Goal: Information Seeking & Learning: Learn about a topic

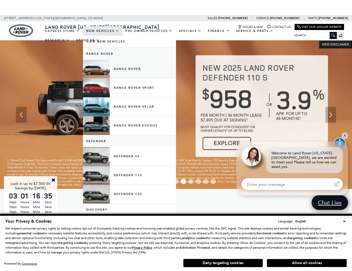
click at [109, 73] on link "Range Rover" at bounding box center [129, 69] width 93 height 19
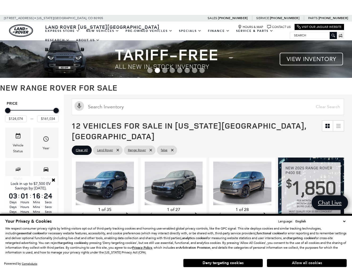
click at [312, 263] on button "Allow all cookies" at bounding box center [307, 263] width 80 height 8
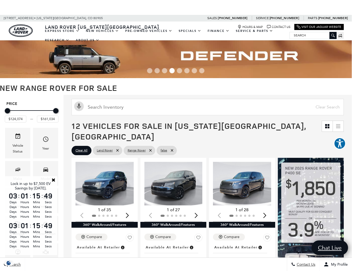
scroll to position [0, 0]
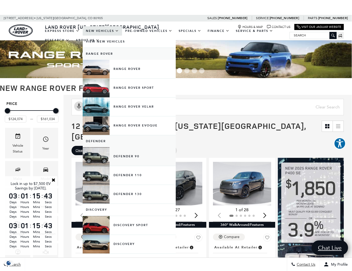
click at [133, 163] on link "Defender 90" at bounding box center [129, 156] width 93 height 19
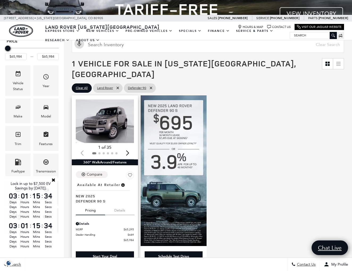
scroll to position [45, 0]
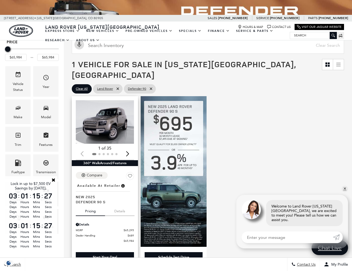
click at [119, 115] on img "1 / 2" at bounding box center [105, 122] width 58 height 44
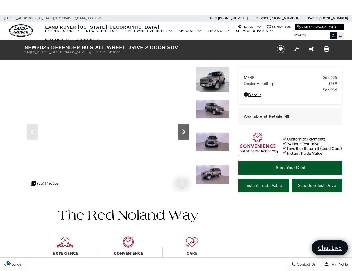
click at [184, 130] on icon "Next" at bounding box center [184, 132] width 11 height 11
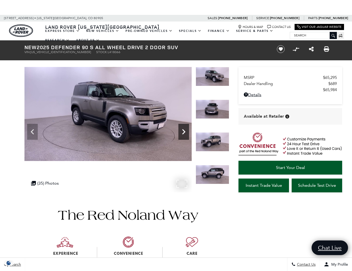
click at [184, 130] on icon "Next" at bounding box center [184, 132] width 11 height 11
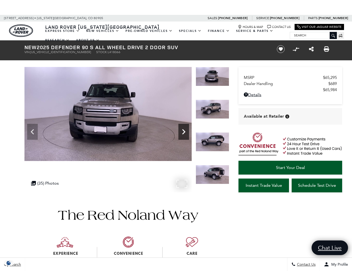
click at [184, 130] on icon "Next" at bounding box center [184, 132] width 11 height 11
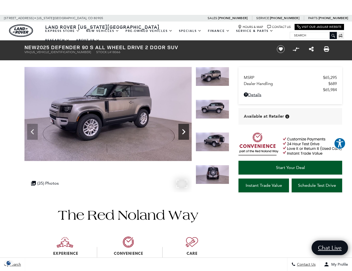
click at [184, 130] on icon "Next" at bounding box center [184, 132] width 11 height 11
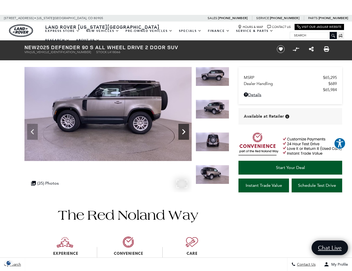
click at [184, 130] on icon "Next" at bounding box center [184, 132] width 11 height 11
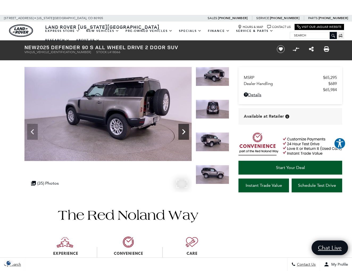
click at [184, 134] on icon "Next" at bounding box center [184, 132] width 11 height 11
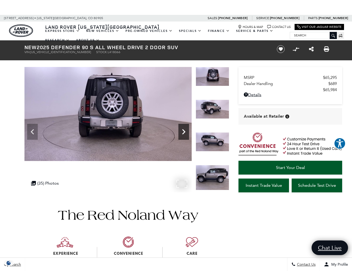
click at [184, 134] on icon "Next" at bounding box center [184, 132] width 11 height 11
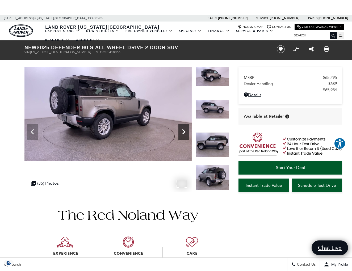
click at [184, 134] on icon "Next" at bounding box center [184, 132] width 11 height 11
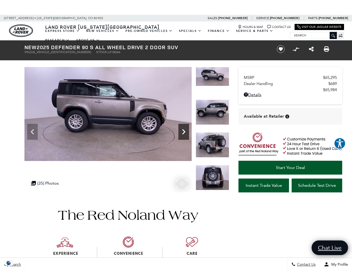
click at [184, 134] on icon "Next" at bounding box center [184, 132] width 11 height 11
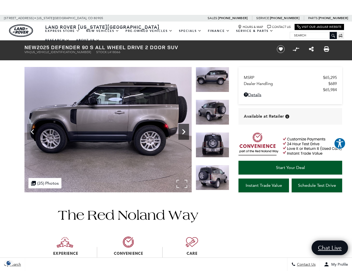
click at [184, 131] on icon "Next" at bounding box center [183, 131] width 3 height 5
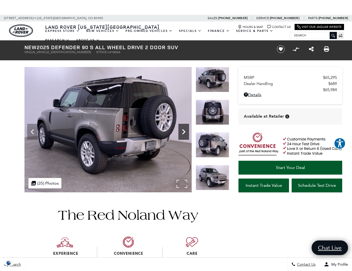
click at [184, 131] on icon "Next" at bounding box center [183, 131] width 3 height 5
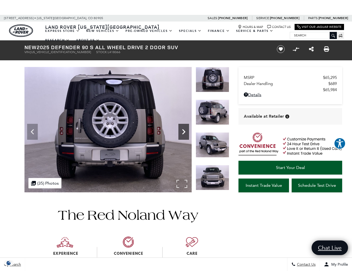
click at [184, 131] on icon "Next" at bounding box center [183, 131] width 3 height 5
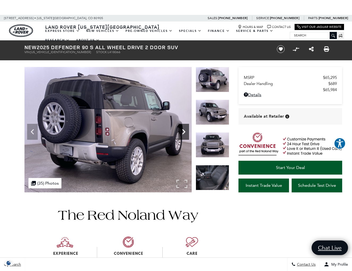
click at [184, 131] on icon "Next" at bounding box center [183, 131] width 3 height 5
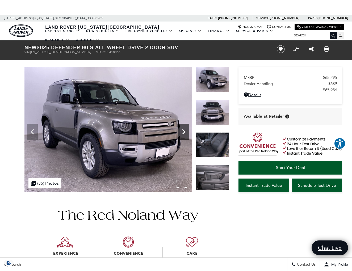
click at [184, 131] on icon "Next" at bounding box center [183, 131] width 3 height 5
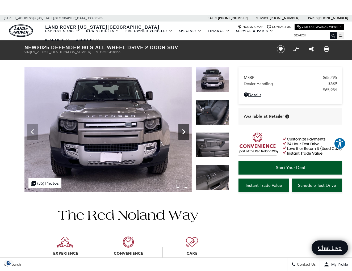
click at [184, 131] on icon "Next" at bounding box center [183, 131] width 3 height 5
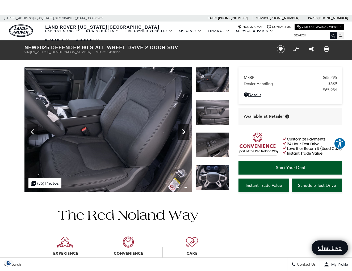
click at [184, 131] on icon "Next" at bounding box center [183, 131] width 3 height 5
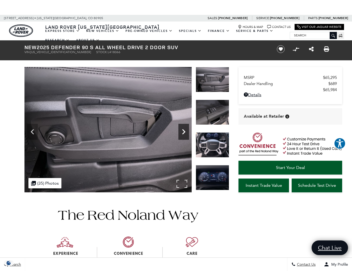
click at [184, 131] on icon "Next" at bounding box center [183, 131] width 3 height 5
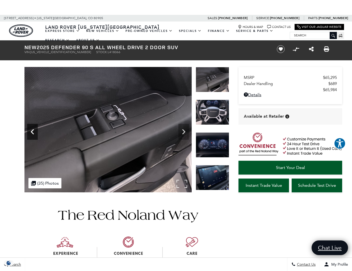
click at [33, 131] on icon "Previous" at bounding box center [32, 131] width 3 height 5
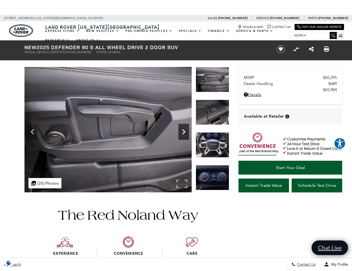
click at [184, 128] on icon "Next" at bounding box center [184, 132] width 11 height 11
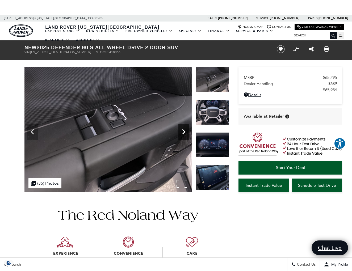
click at [184, 128] on icon "Next" at bounding box center [184, 132] width 11 height 11
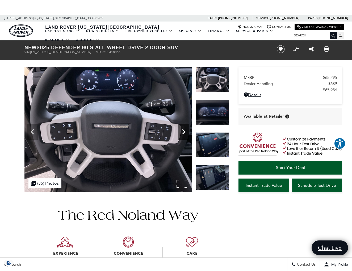
click at [184, 128] on icon "Next" at bounding box center [184, 132] width 11 height 11
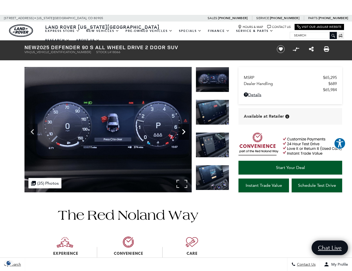
click at [184, 128] on icon "Next" at bounding box center [184, 132] width 11 height 11
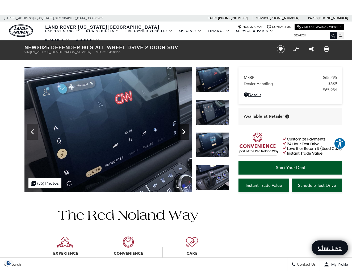
click at [184, 128] on icon "Next" at bounding box center [184, 132] width 11 height 11
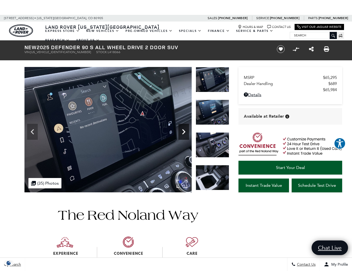
click at [184, 128] on icon "Next" at bounding box center [184, 132] width 11 height 11
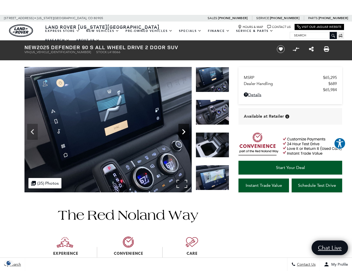
click at [184, 128] on icon "Next" at bounding box center [184, 132] width 11 height 11
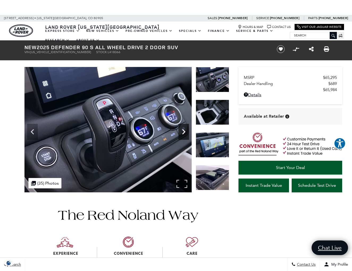
click at [184, 125] on div "Next" at bounding box center [184, 132] width 11 height 16
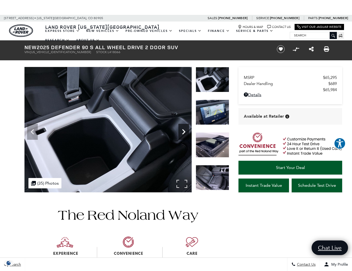
click at [184, 125] on div "Next" at bounding box center [184, 132] width 11 height 16
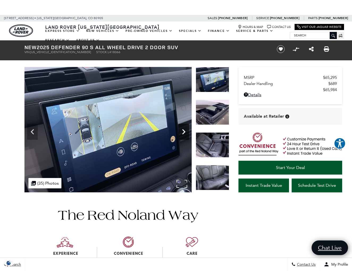
click at [184, 125] on div "Next" at bounding box center [184, 132] width 11 height 16
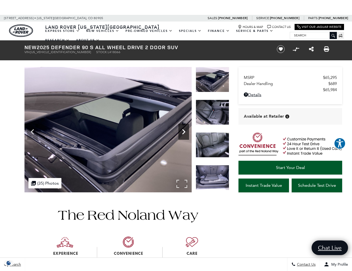
click at [184, 125] on div "Next" at bounding box center [184, 132] width 11 height 16
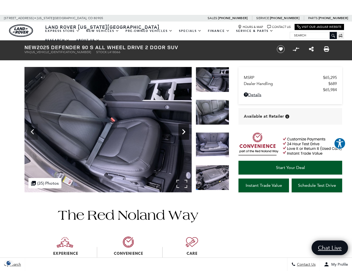
click at [183, 131] on icon "Next" at bounding box center [184, 132] width 11 height 11
